Goal: Task Accomplishment & Management: Manage account settings

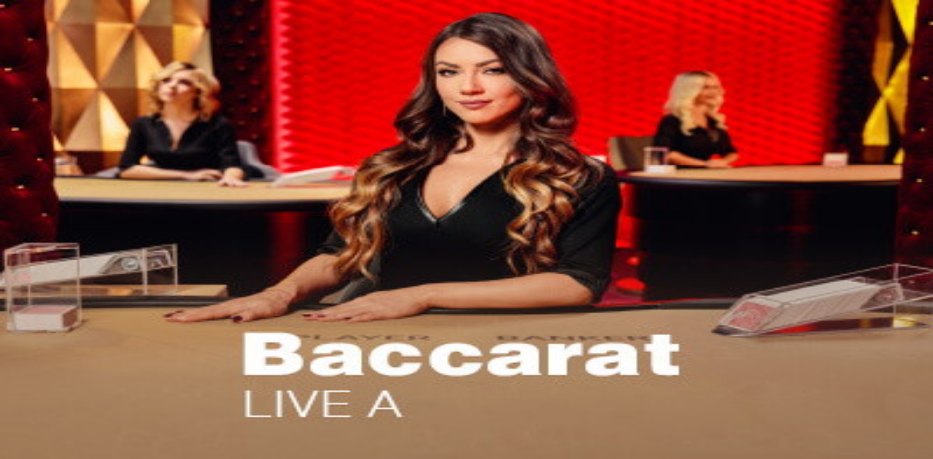
type input "**********"
click at [92, 381] on span "I Understand" at bounding box center [73, 377] width 37 height 7
click at [30, 251] on button "Log In" at bounding box center [17, 256] width 26 height 10
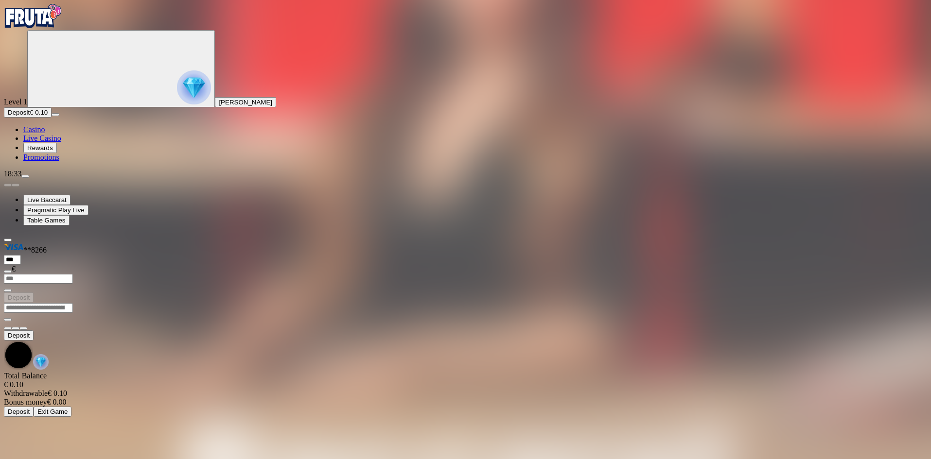
click at [177, 104] on img "Primary" at bounding box center [194, 87] width 34 height 34
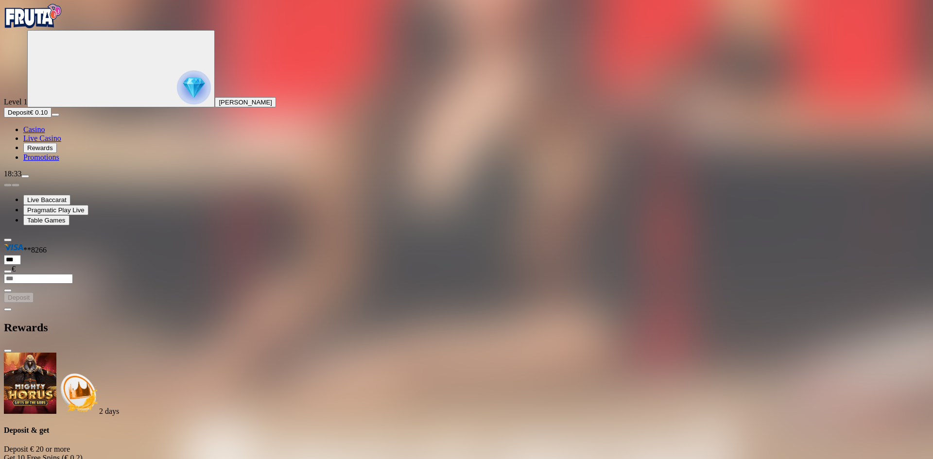
click at [57, 28] on img "Primary" at bounding box center [33, 16] width 58 height 24
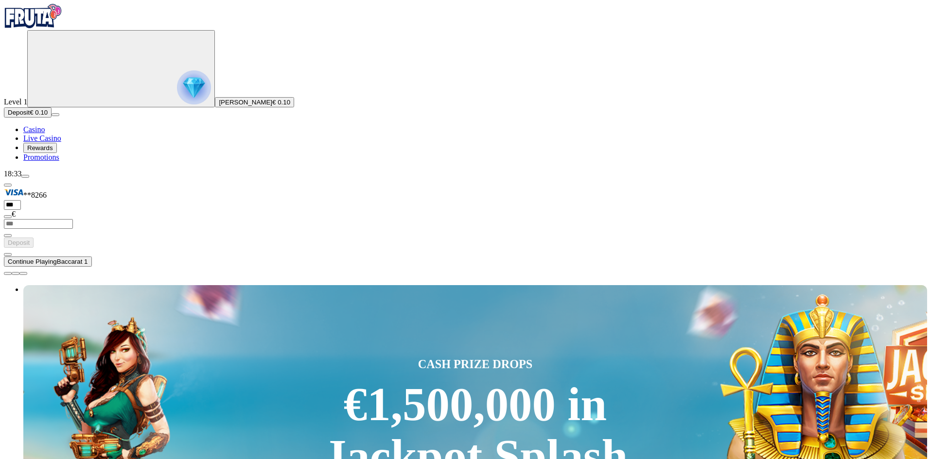
click at [272, 106] on span "€ 0.10" at bounding box center [281, 102] width 18 height 7
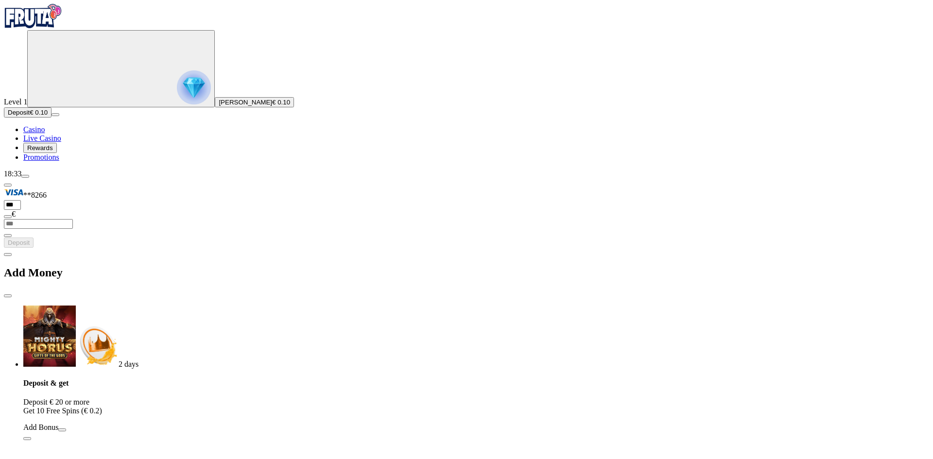
click at [8, 296] on span "close icon" at bounding box center [8, 296] width 0 height 0
